Goal: Task Accomplishment & Management: Check status

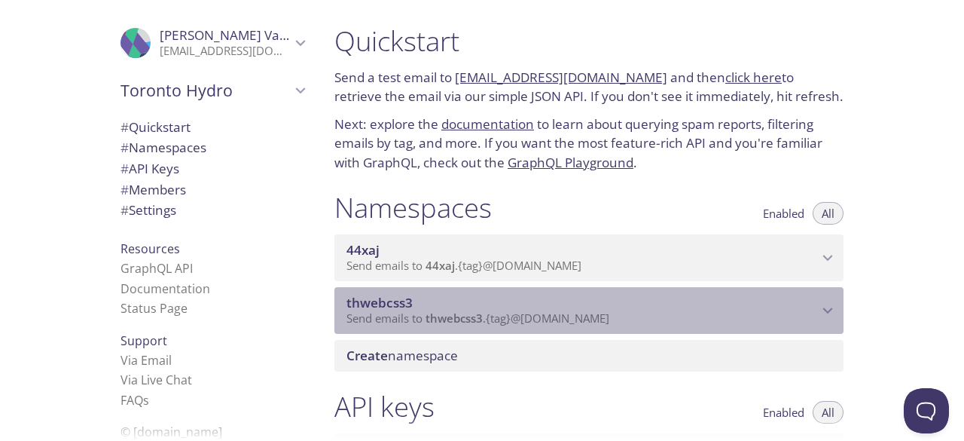
click at [657, 316] on p "Send emails to thwebcss3 . {tag} @[DOMAIN_NAME]" at bounding box center [583, 318] width 472 height 15
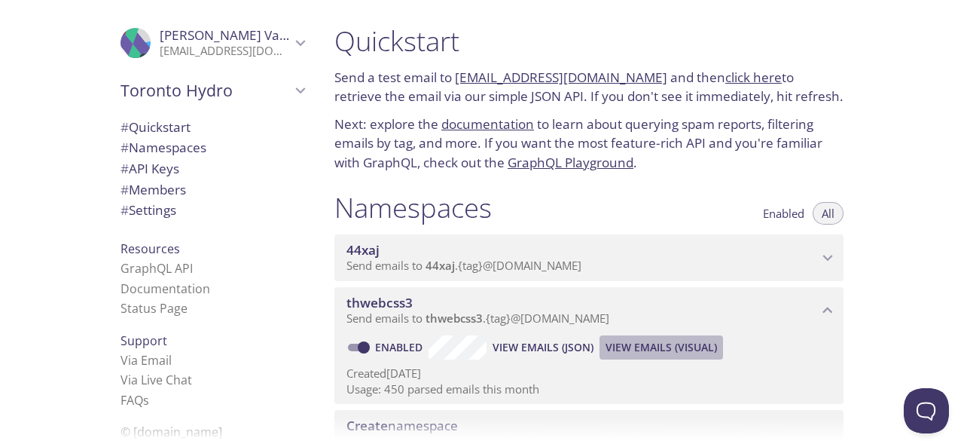
click at [692, 344] on span "View Emails (Visual)" at bounding box center [662, 347] width 112 height 18
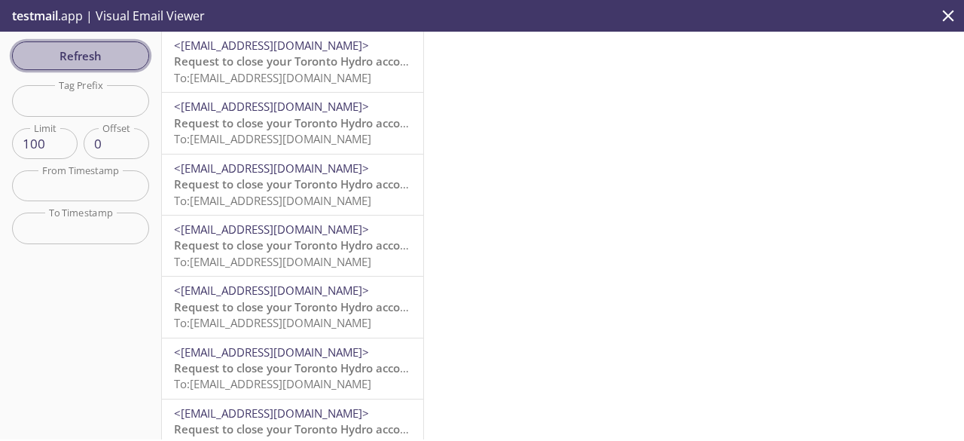
click at [120, 60] on span "Refresh" at bounding box center [80, 56] width 113 height 20
click at [116, 55] on span "Refresh" at bounding box center [80, 56] width 113 height 20
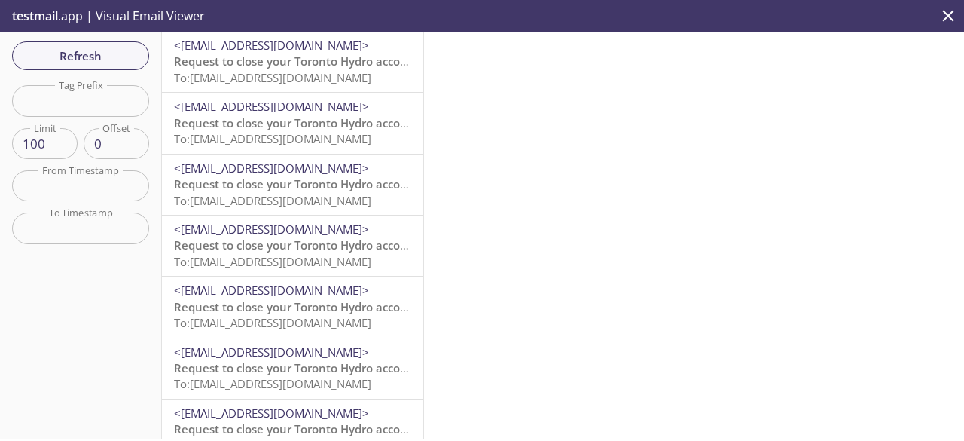
click at [74, 70] on div "Refresh Filters Tag Prefix Tag Prefix Limit 100 Limit Offset 0 Offset From Time…" at bounding box center [81, 236] width 162 height 408
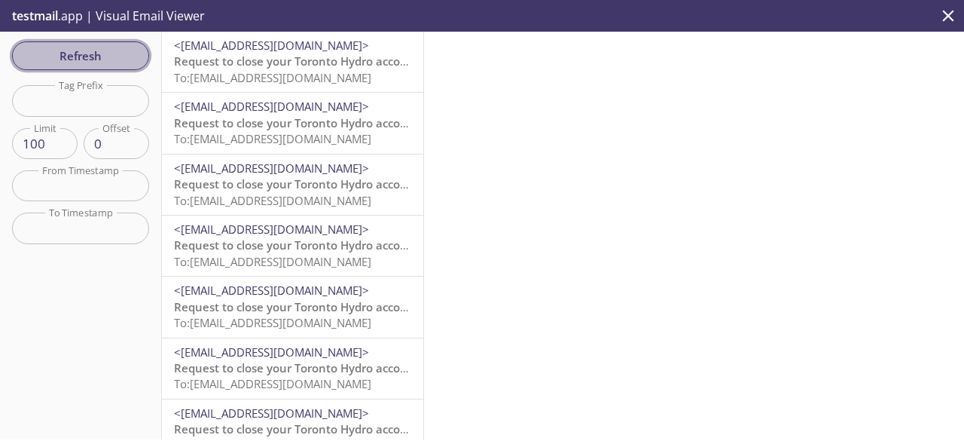
click at [86, 67] on button "Refresh" at bounding box center [80, 55] width 137 height 29
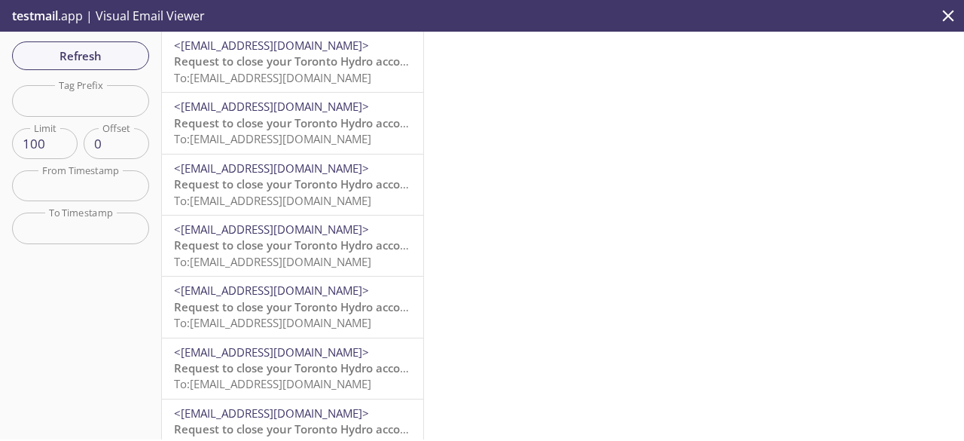
click at [316, 62] on span "Request to close your Toronto Hydro account" at bounding box center [297, 60] width 246 height 15
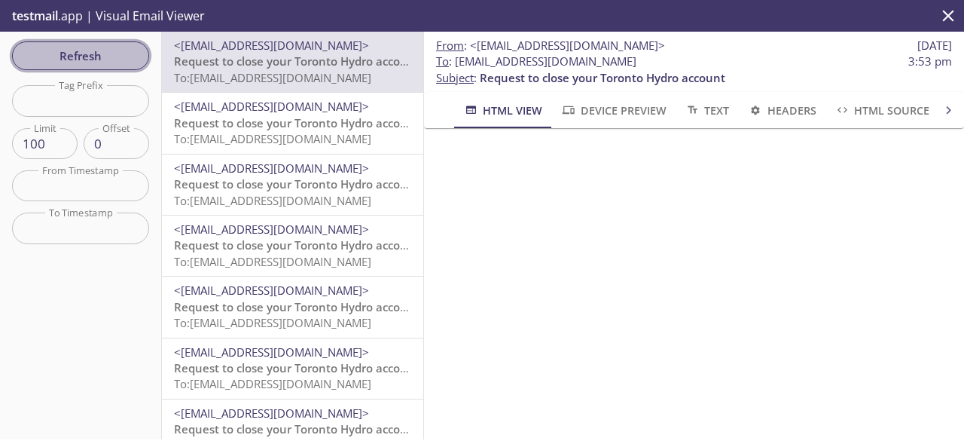
click at [133, 57] on span "Refresh" at bounding box center [80, 56] width 113 height 20
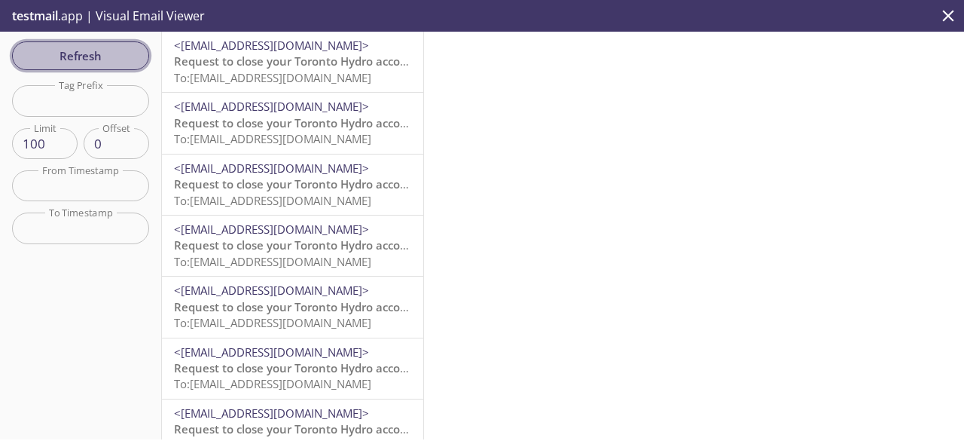
click at [112, 53] on span "Refresh" at bounding box center [80, 56] width 113 height 20
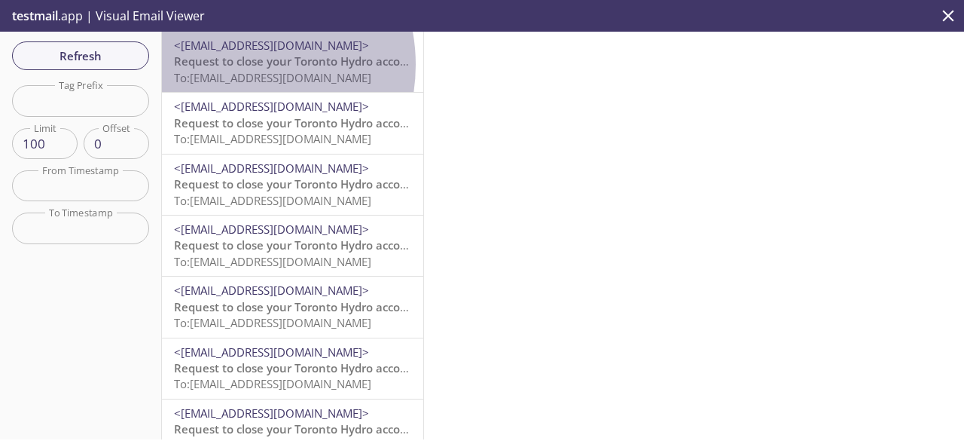
click at [229, 65] on span "Request to close your Toronto Hydro account" at bounding box center [297, 60] width 246 height 15
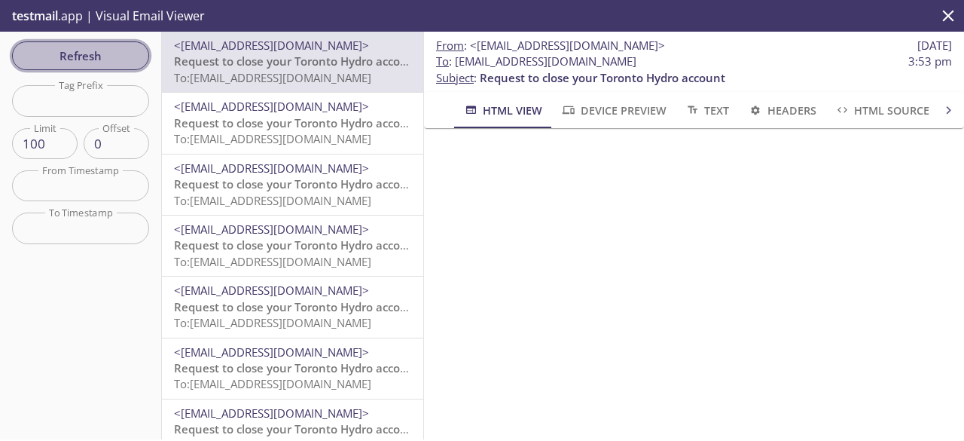
click at [102, 50] on span "Refresh" at bounding box center [80, 56] width 113 height 20
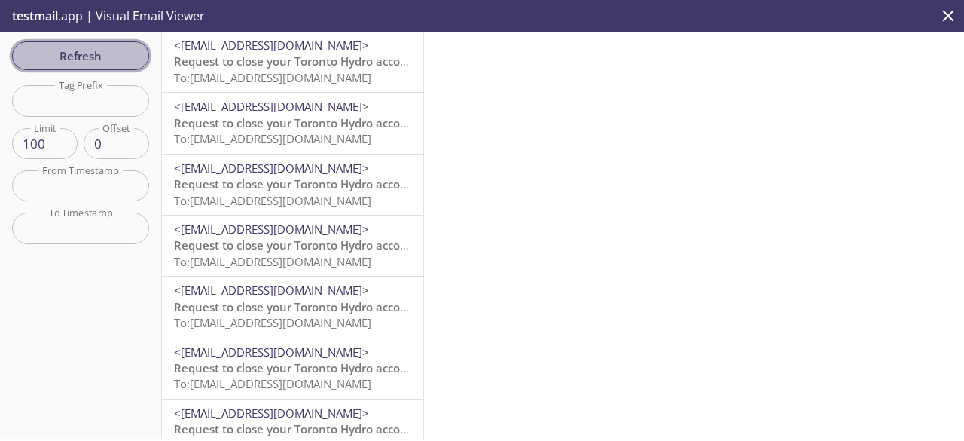
click at [119, 64] on span "Refresh" at bounding box center [80, 56] width 113 height 20
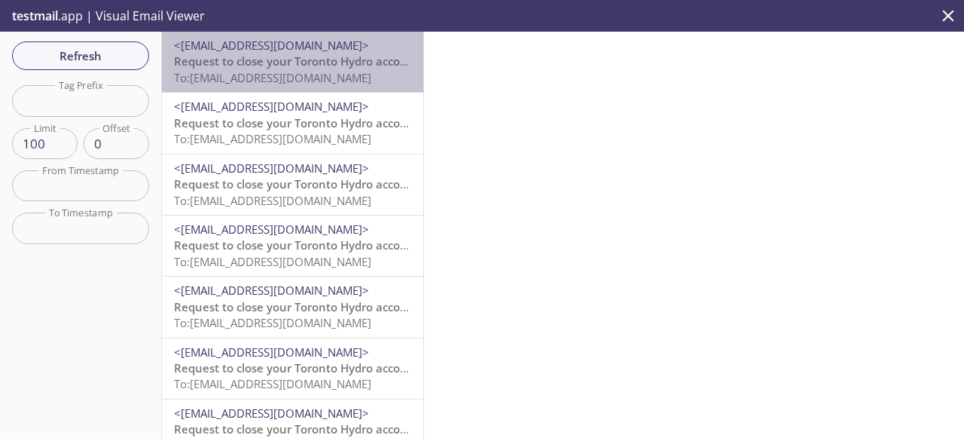
click at [371, 71] on span "To: [EMAIL_ADDRESS][DOMAIN_NAME]" at bounding box center [272, 77] width 197 height 15
